Goal: Complete application form

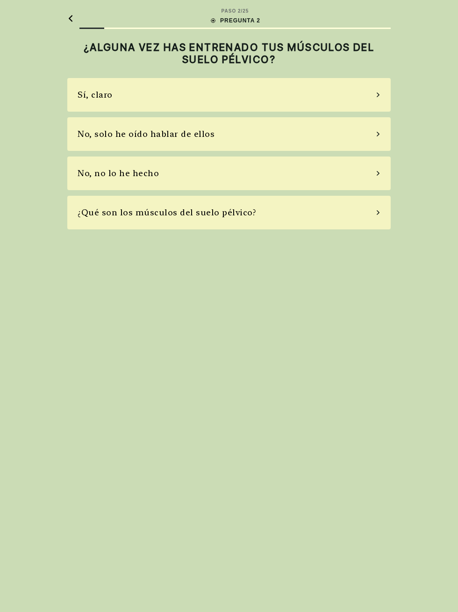
click at [131, 179] on div "No, no lo he hecho" at bounding box center [118, 173] width 81 height 13
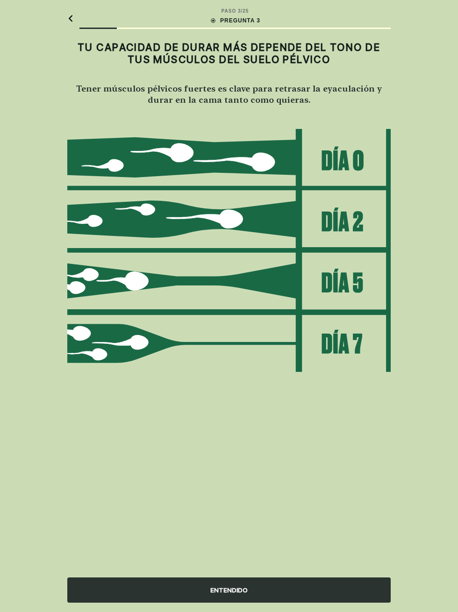
click at [358, 156] on img at bounding box center [228, 251] width 323 height 244
click at [323, 595] on div "ENTENDIDO" at bounding box center [228, 590] width 323 height 25
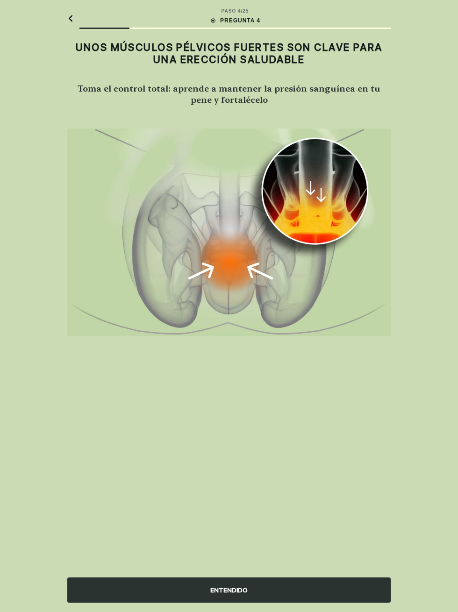
click at [233, 593] on div "ENTENDIDO" at bounding box center [228, 590] width 323 height 25
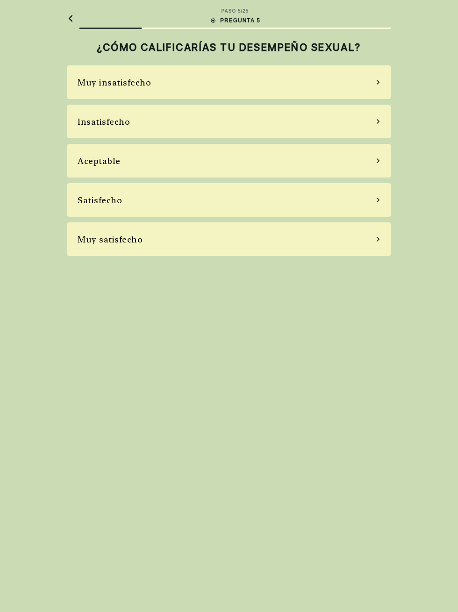
click at [106, 213] on div "Satisfecho" at bounding box center [228, 200] width 323 height 34
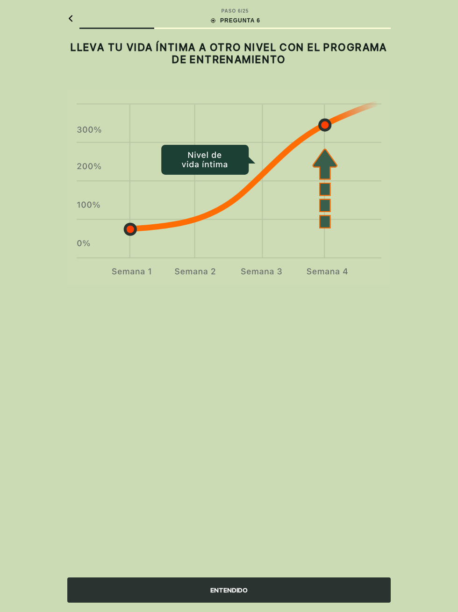
click at [299, 602] on div "ENTENDIDO" at bounding box center [228, 590] width 323 height 25
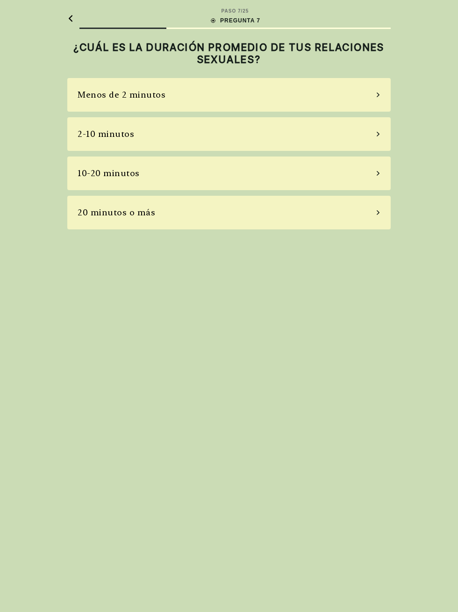
click at [122, 167] on div "10-20 minutos" at bounding box center [109, 173] width 62 height 13
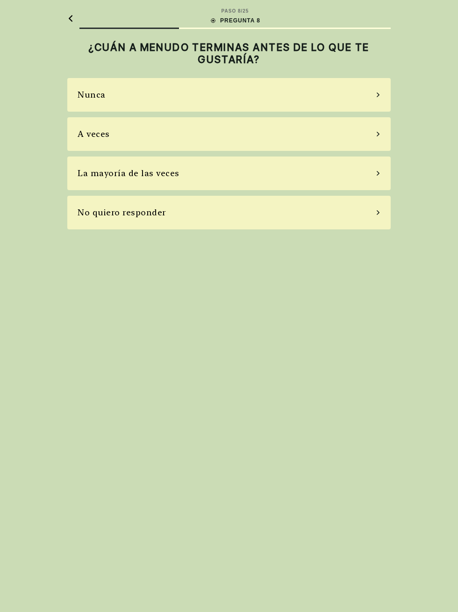
click at [171, 180] on div "La mayoría de las veces" at bounding box center [228, 174] width 323 height 34
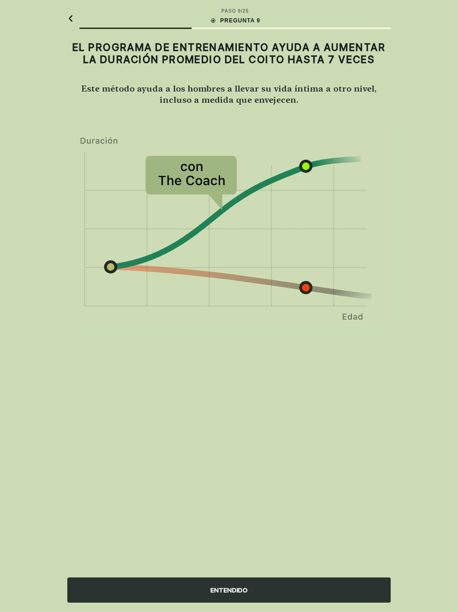
click at [248, 600] on div "ENTENDIDO" at bounding box center [228, 590] width 323 height 25
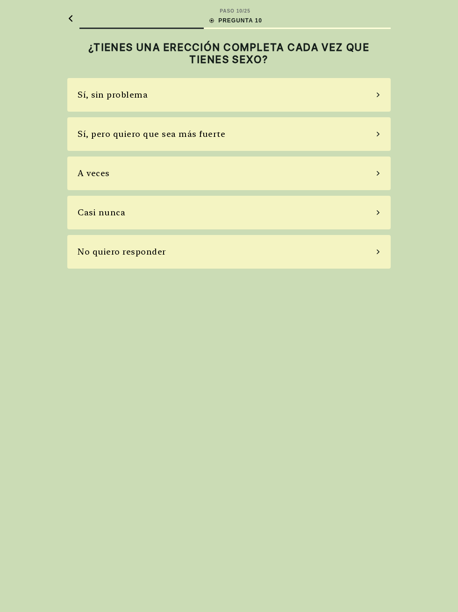
click at [159, 99] on div "Sí, sin problema" at bounding box center [228, 95] width 323 height 34
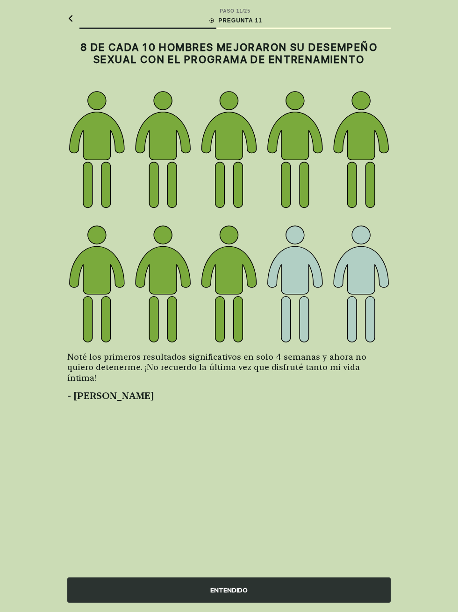
click at [267, 593] on div "ENTENDIDO" at bounding box center [228, 590] width 323 height 25
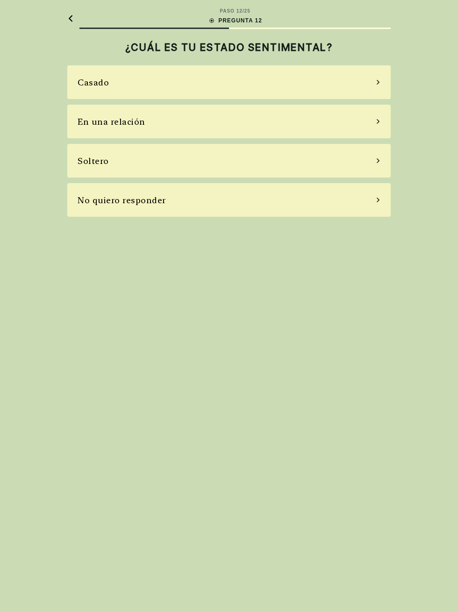
click at [225, 162] on div "Soltero" at bounding box center [228, 161] width 323 height 34
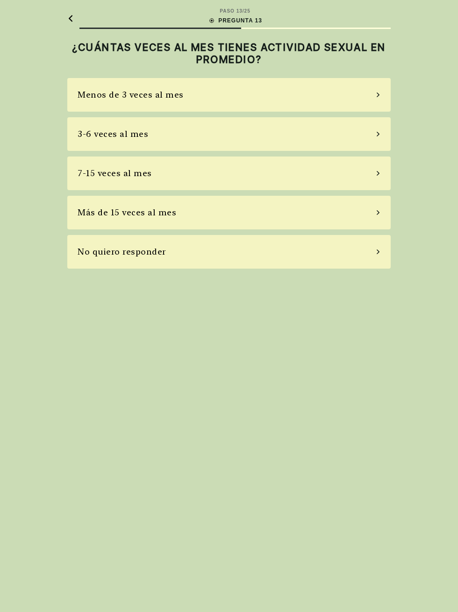
click at [290, 104] on div "Menos de 3 veces al mes" at bounding box center [228, 95] width 323 height 34
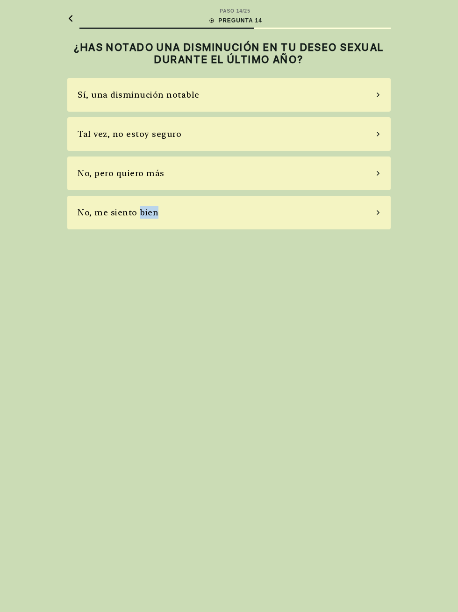
click at [301, 384] on div "PASO 14 / 25 PREGUNTA 14 ¿HAS NOTADO UNA DISMINUCIÓN EN TU DESEO SEXUAL DURANTE…" at bounding box center [229, 306] width 458 height 612
click at [264, 180] on div "No, pero quiero más" at bounding box center [228, 174] width 323 height 34
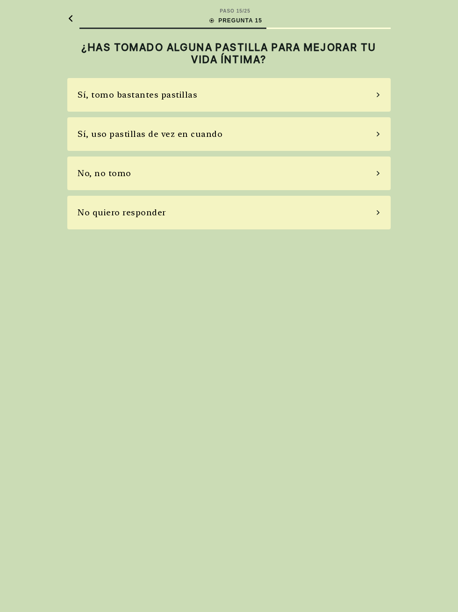
click at [248, 179] on div "No, no tomo" at bounding box center [228, 174] width 323 height 34
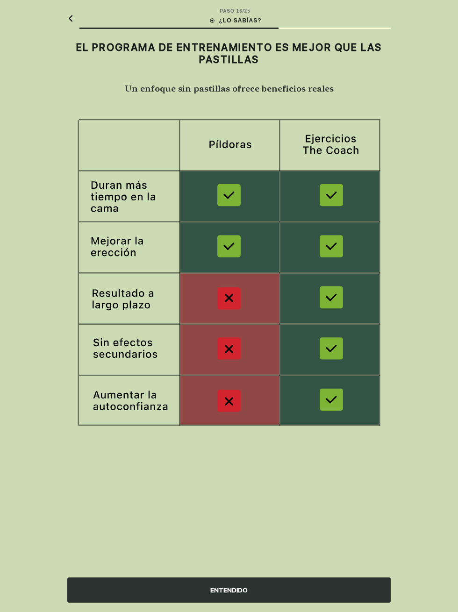
click at [268, 598] on div "ENTENDIDO" at bounding box center [228, 590] width 323 height 25
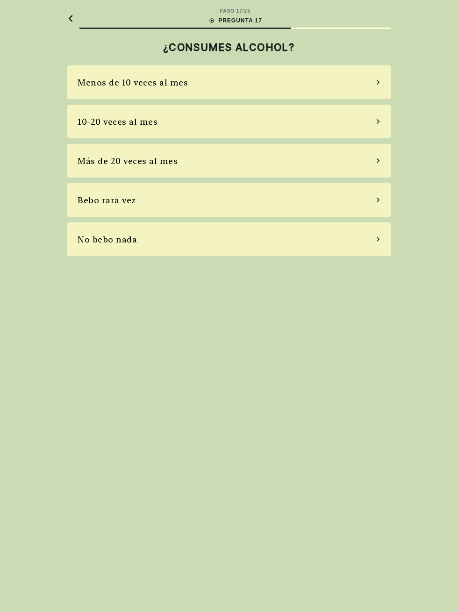
click at [296, 251] on div "No bebo nada" at bounding box center [228, 239] width 323 height 34
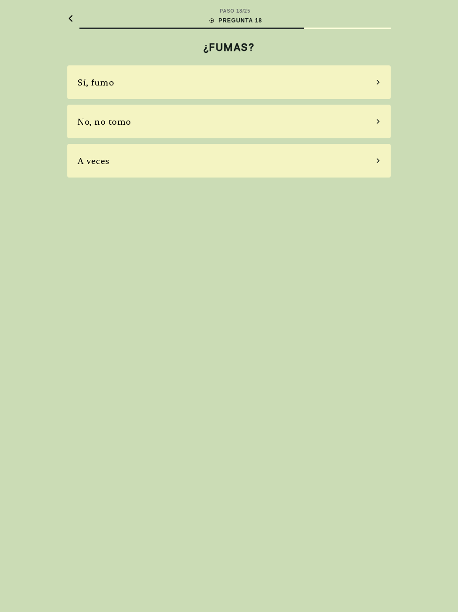
click at [251, 121] on div "No, no tomo" at bounding box center [228, 122] width 323 height 34
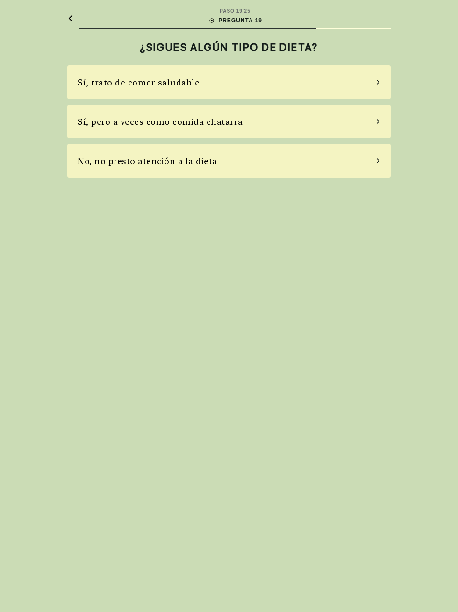
click at [274, 78] on div "Sí, trato de comer saludable" at bounding box center [228, 82] width 323 height 34
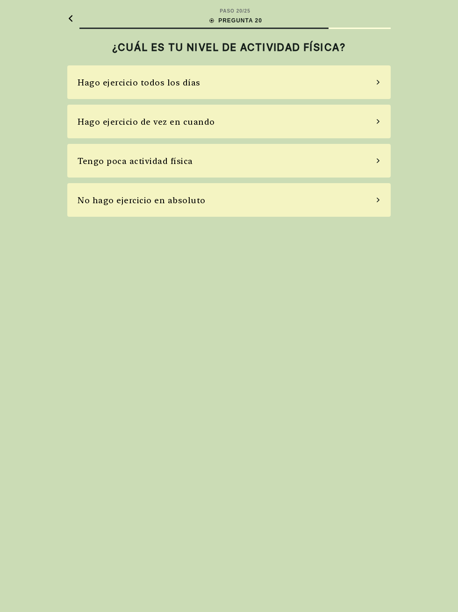
click at [289, 159] on div "Tengo poca actividad física" at bounding box center [228, 161] width 323 height 34
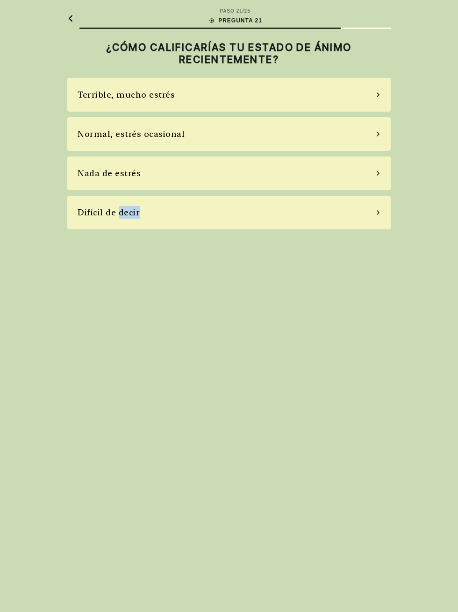
click at [268, 319] on div "PASO 21 / 25 PREGUNTA 21 ¿CÓMO CALIFICARÍAS TU ESTADO DE ÁNIMO RECIENTEMENTE? T…" at bounding box center [229, 306] width 458 height 612
click at [281, 130] on div "Normal, estrés ocasional" at bounding box center [228, 134] width 323 height 34
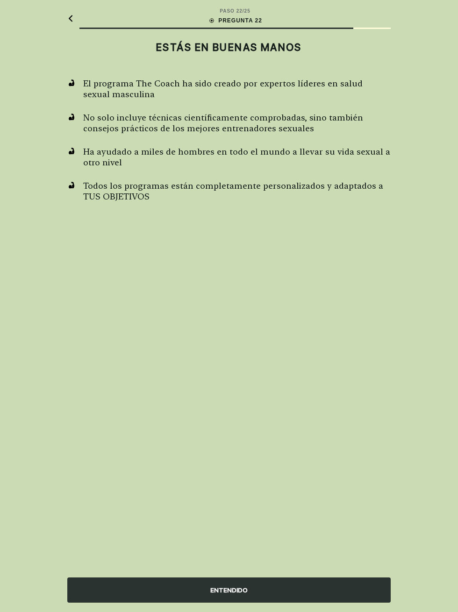
click at [332, 331] on div "PASO 22 / 25 PREGUNTA 22 ESTÁS EN BUENAS MANOS El programa The Coach ha sido cr…" at bounding box center [229, 306] width 458 height 612
click at [326, 337] on div "PASO 22 / 25 PREGUNTA 22 ESTÁS EN BUENAS MANOS El programa The Coach ha sido cr…" at bounding box center [229, 306] width 458 height 612
click at [250, 584] on div "ENTENDIDO" at bounding box center [228, 590] width 323 height 25
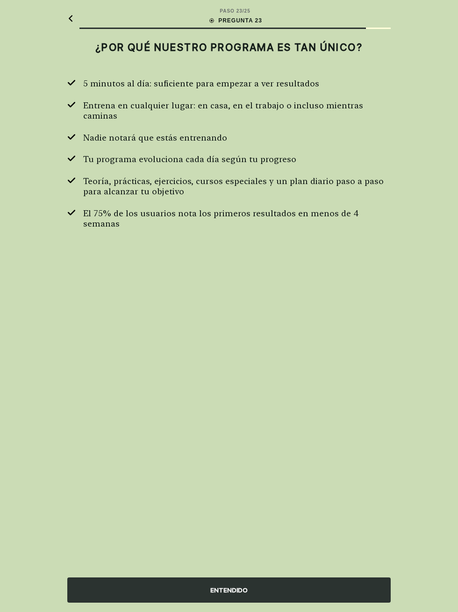
click at [256, 594] on div "ENTENDIDO" at bounding box center [228, 590] width 323 height 25
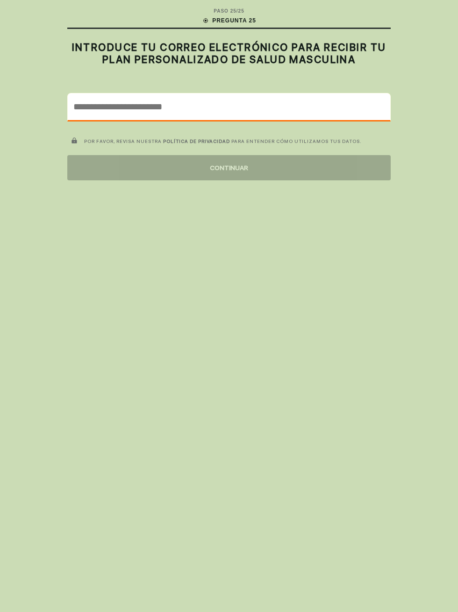
click at [298, 107] on input "email" at bounding box center [229, 106] width 323 height 27
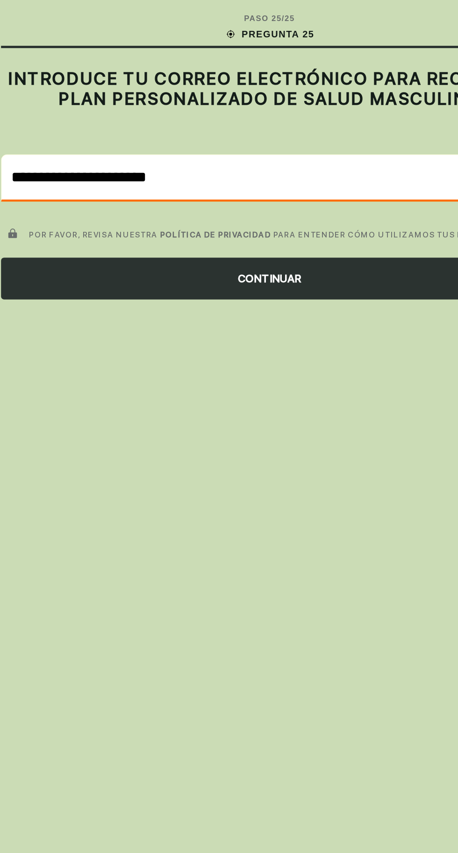
type input "**********"
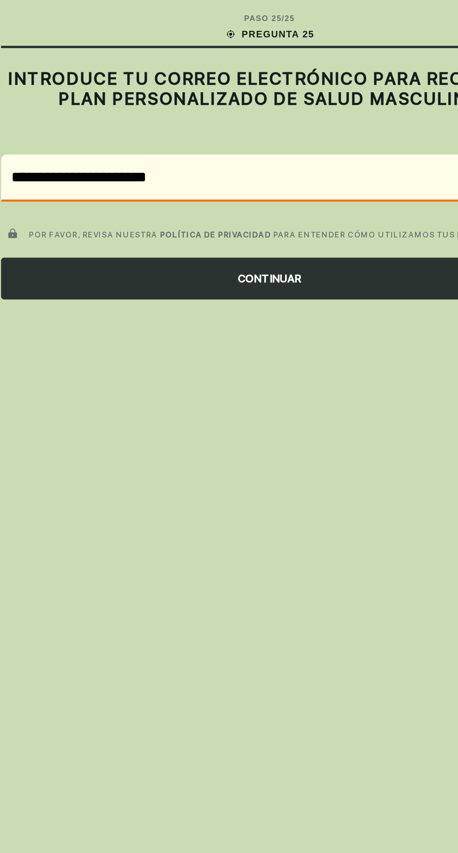
click at [236, 173] on div "CONTINUAR" at bounding box center [228, 167] width 323 height 25
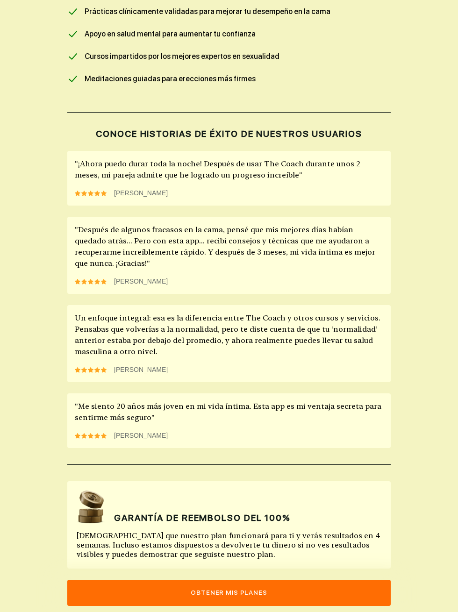
scroll to position [605, 0]
